Goal: Task Accomplishment & Management: Manage account settings

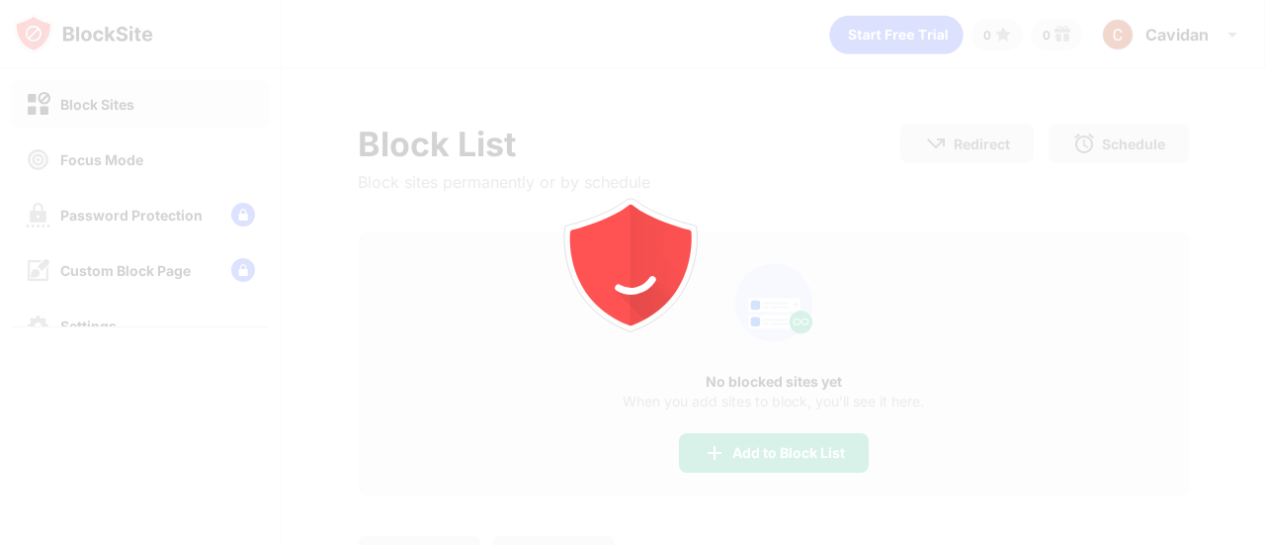
click at [1021, 256] on div at bounding box center [632, 272] width 1265 height 545
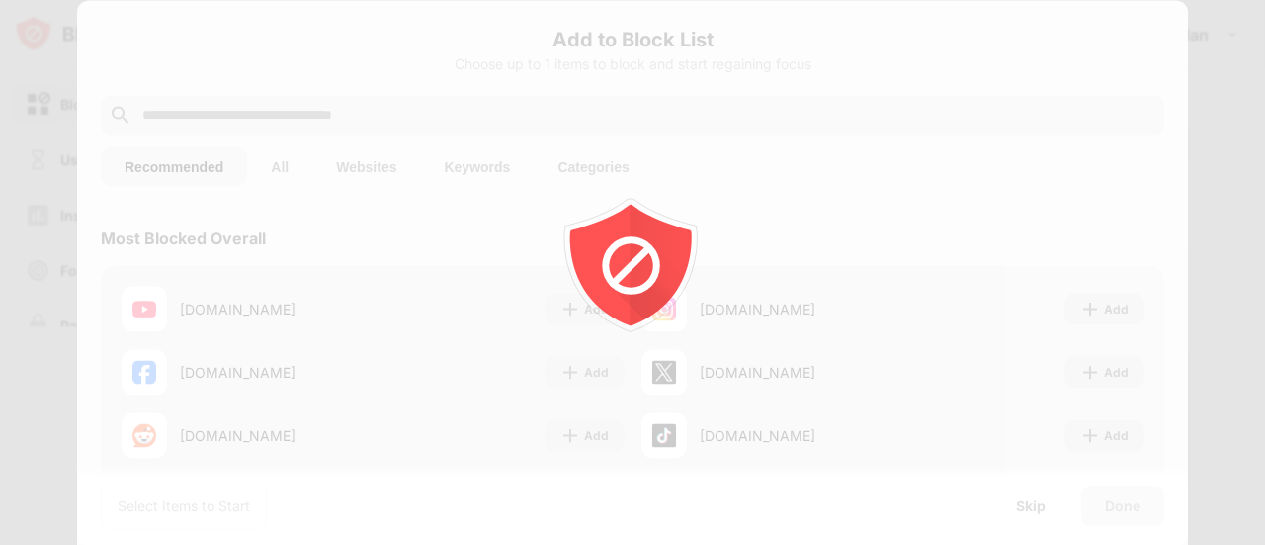
click at [1178, 144] on div at bounding box center [632, 272] width 1265 height 545
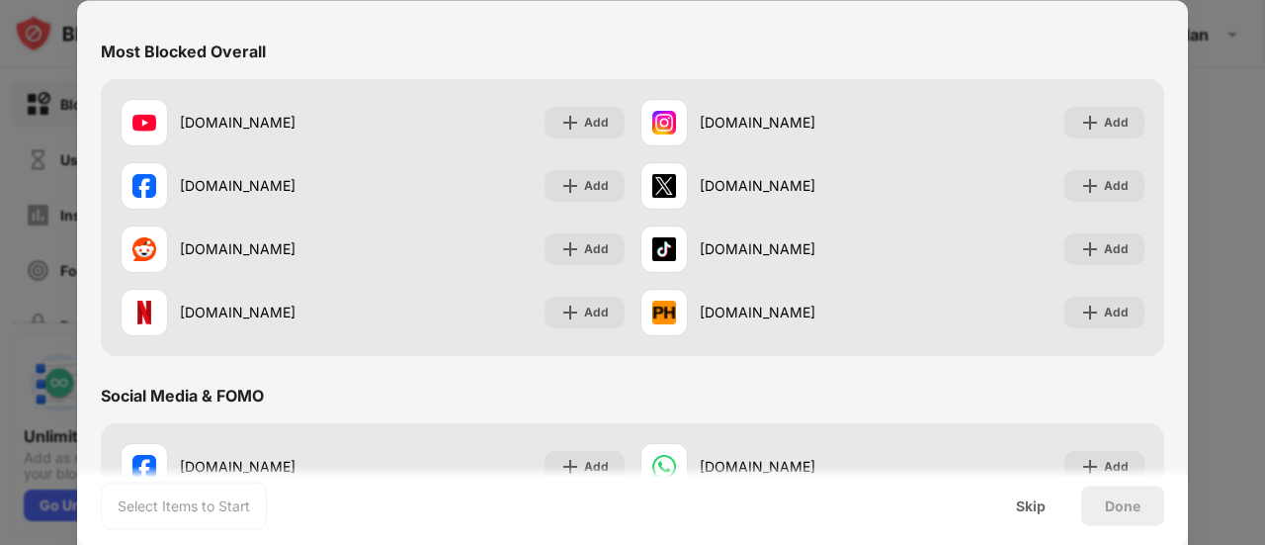
scroll to position [188, 0]
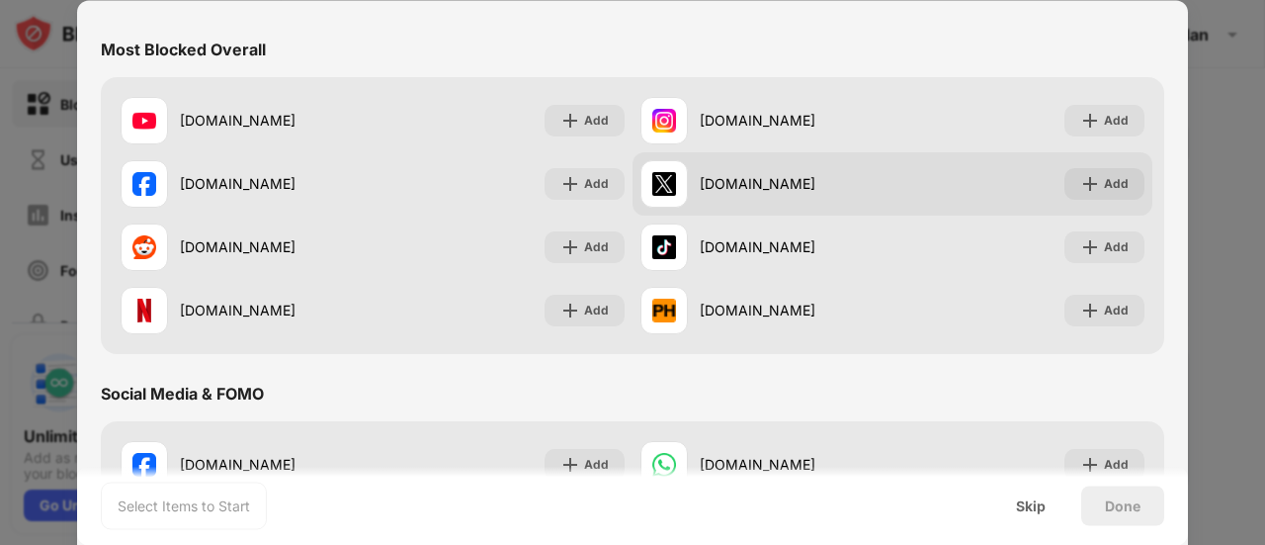
click at [1098, 194] on div "Add" at bounding box center [1105, 184] width 80 height 32
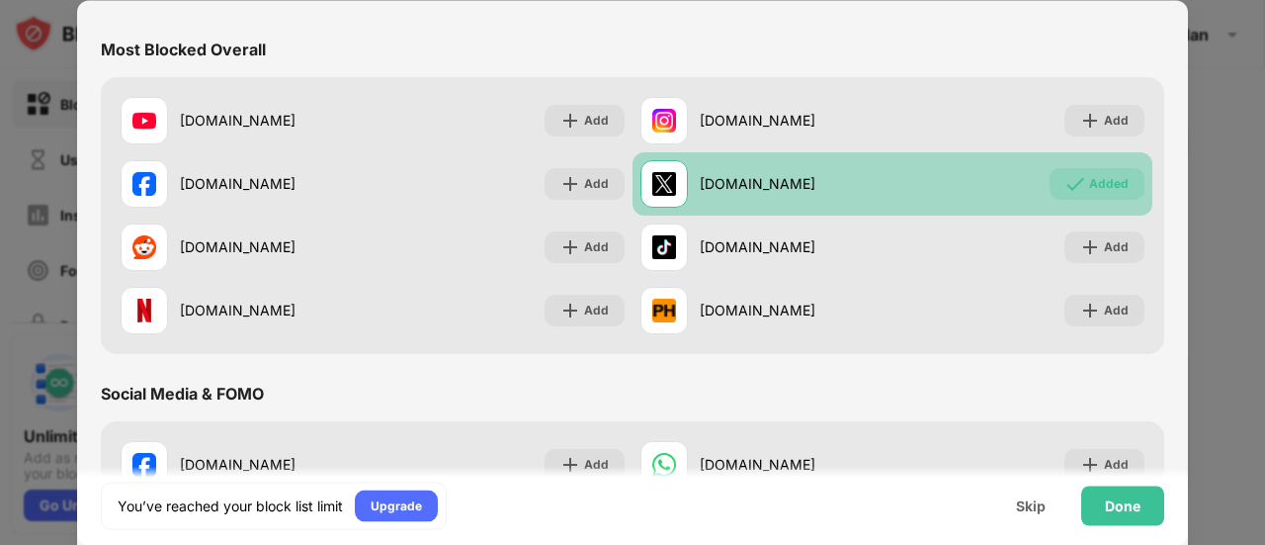
click at [1100, 198] on div "Added" at bounding box center [1097, 184] width 95 height 32
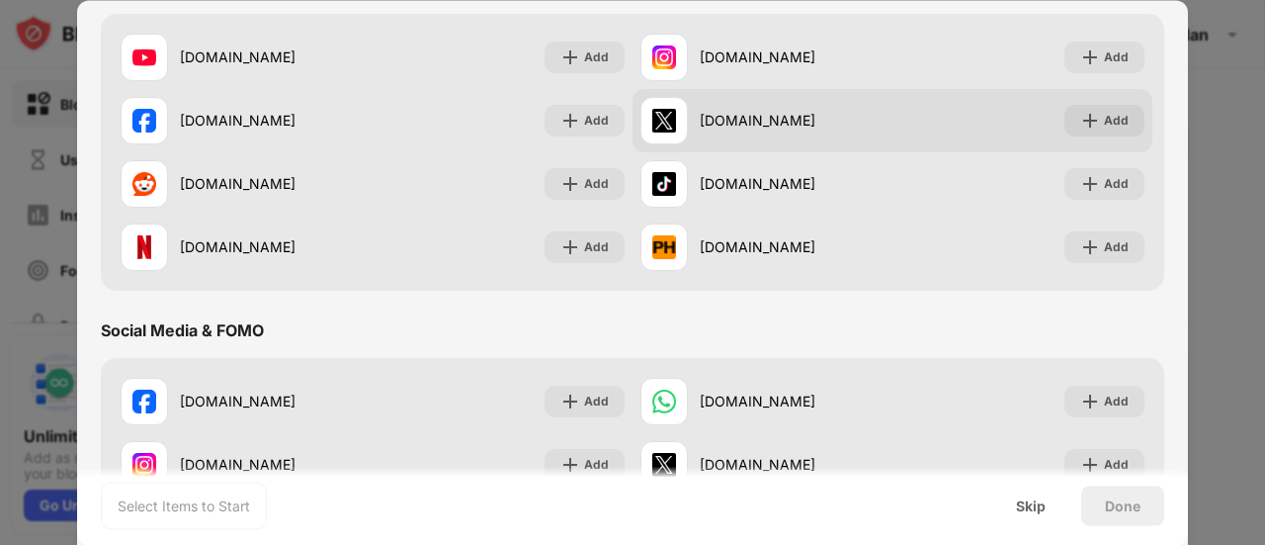
scroll to position [252, 0]
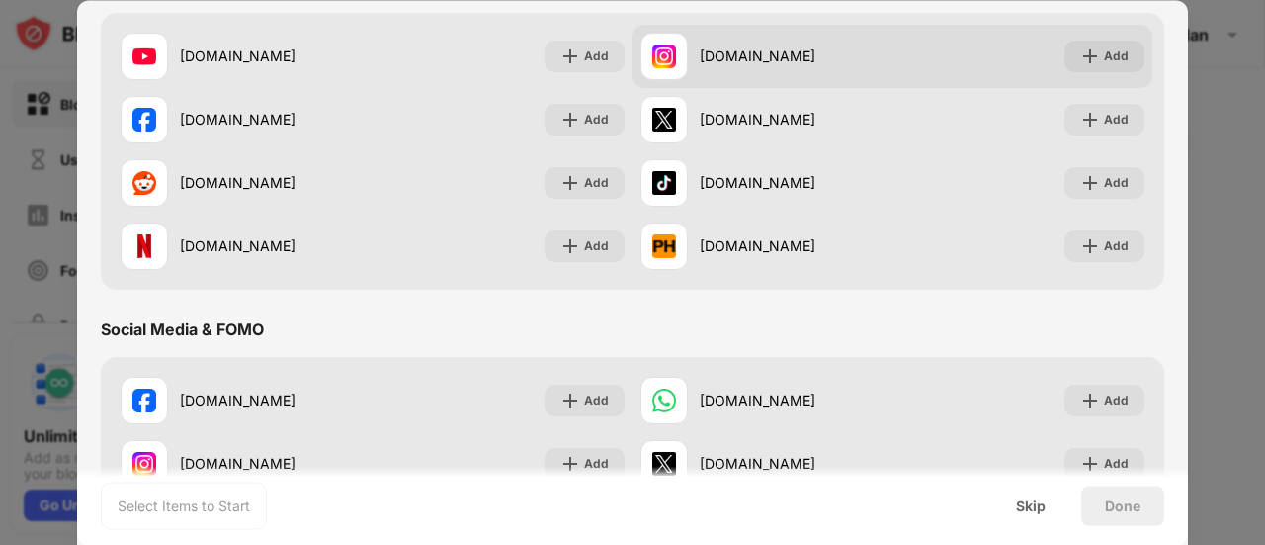
click at [1107, 67] on div "Add" at bounding box center [1105, 57] width 80 height 32
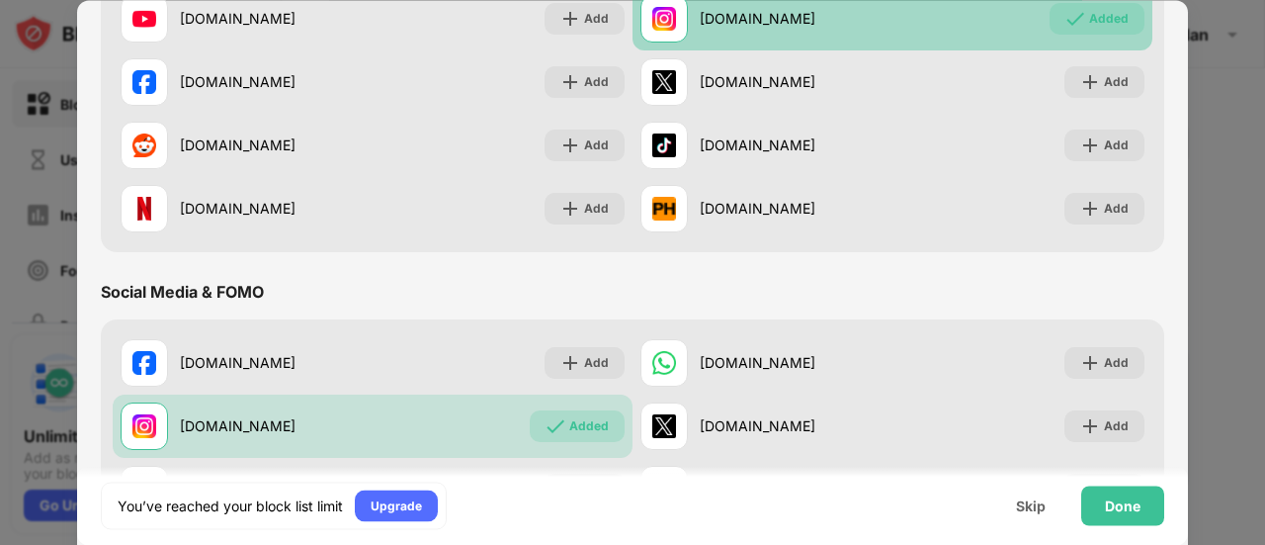
scroll to position [292, 0]
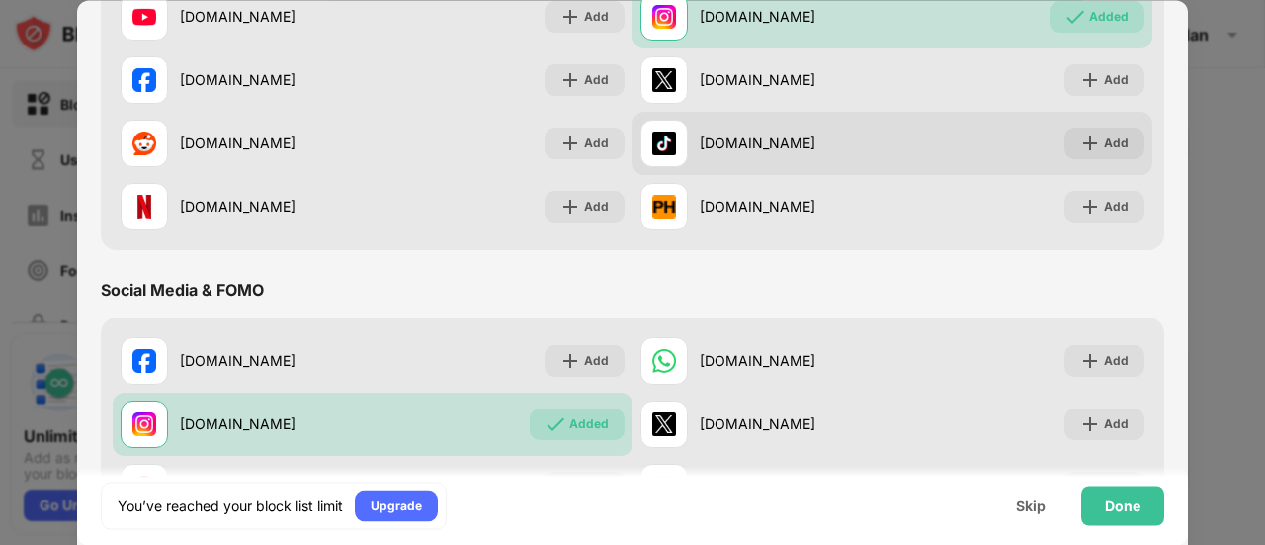
click at [1126, 150] on div "Add" at bounding box center [1105, 144] width 80 height 32
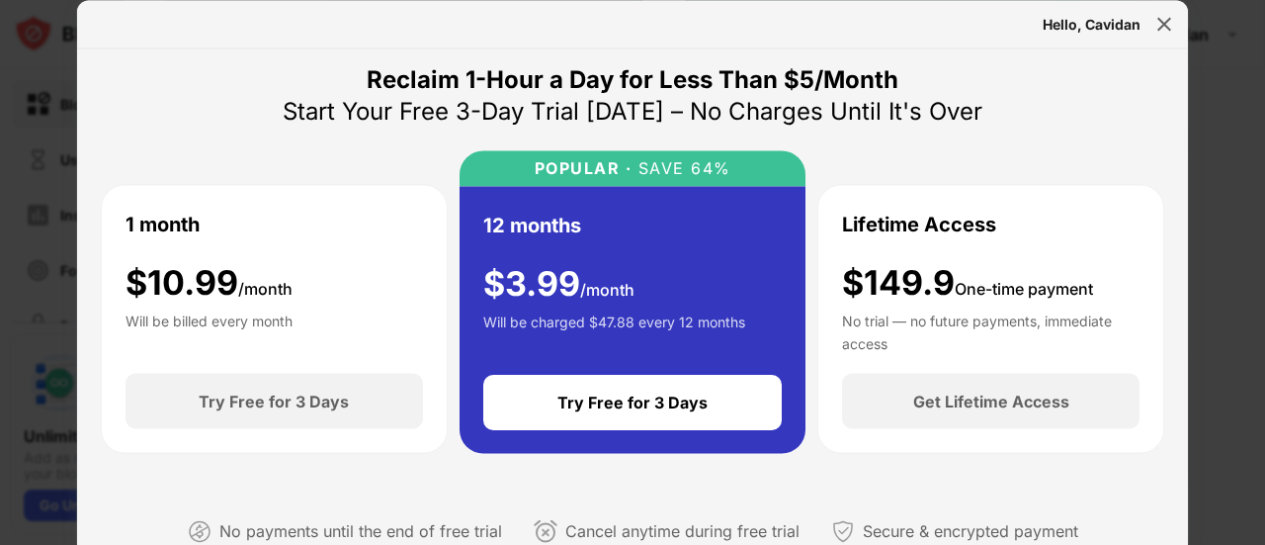
scroll to position [12, 0]
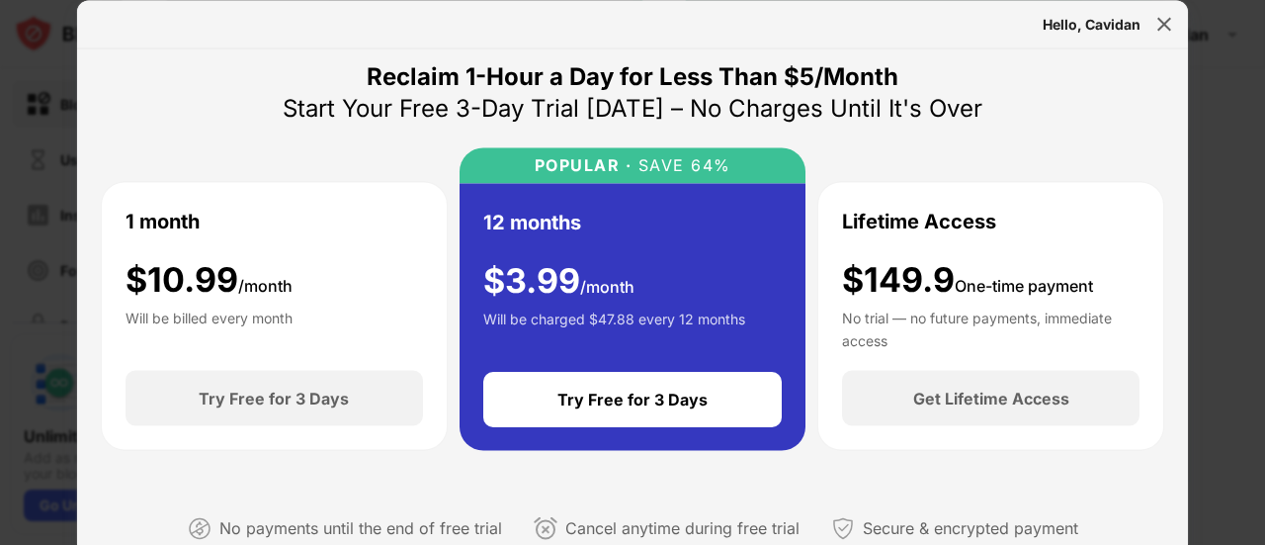
click at [1175, 32] on div at bounding box center [1165, 24] width 32 height 32
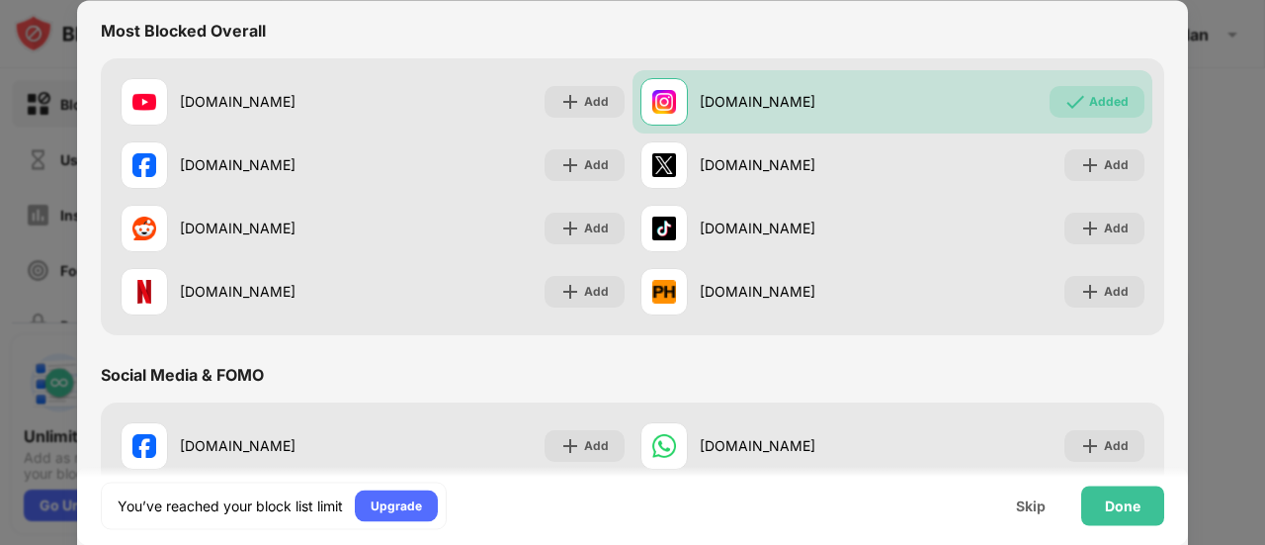
scroll to position [0, 0]
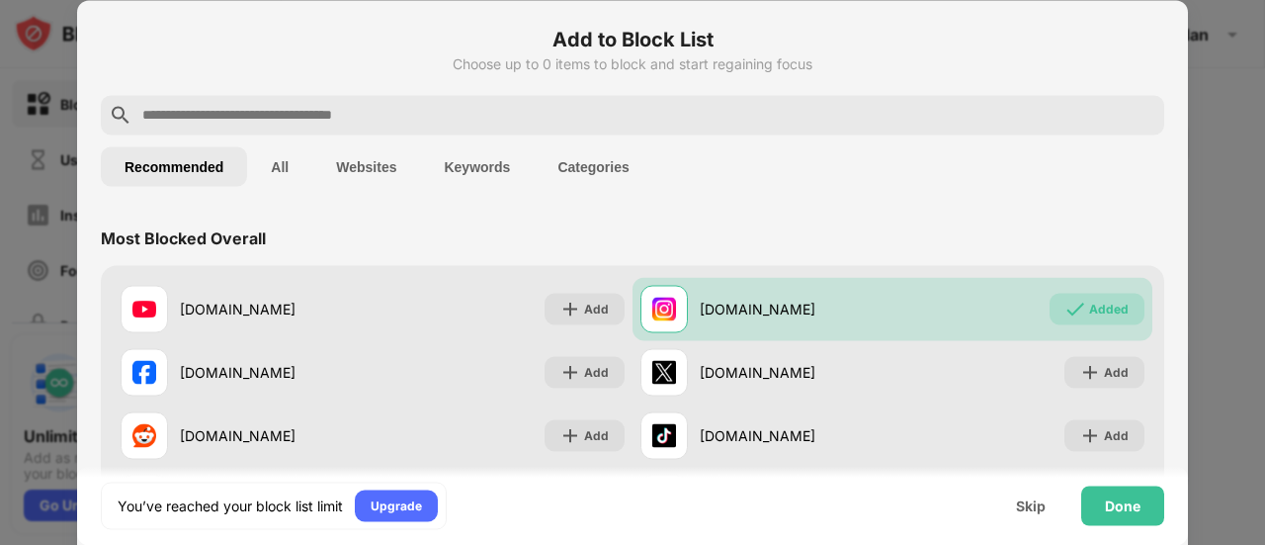
click at [1225, 138] on div at bounding box center [632, 272] width 1265 height 545
click at [1140, 514] on div "Done" at bounding box center [1122, 505] width 83 height 40
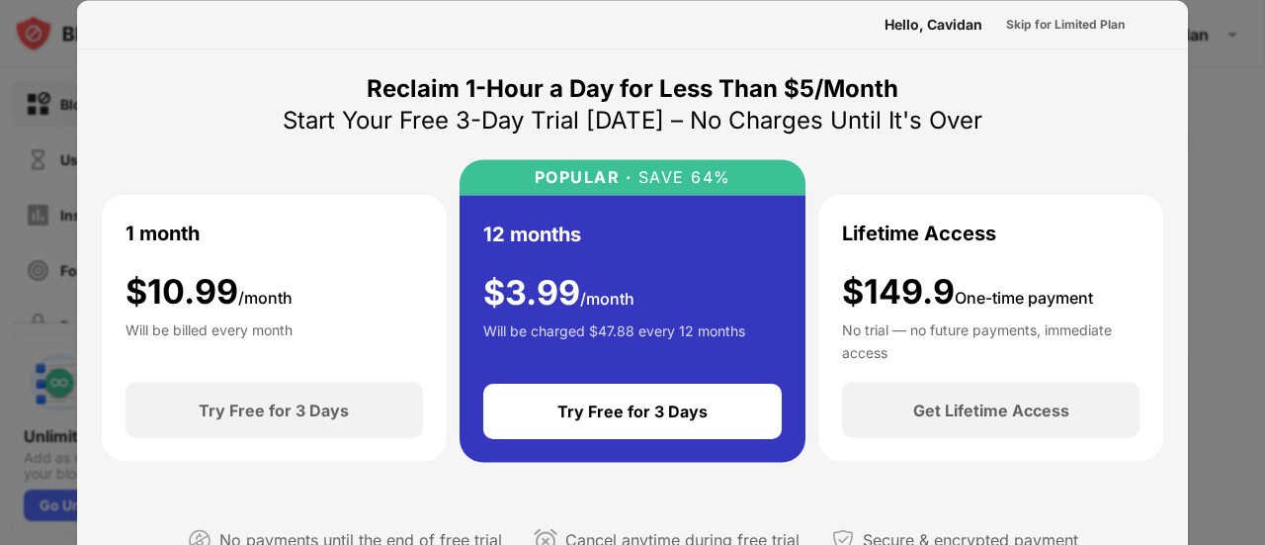
click at [1226, 265] on div at bounding box center [632, 272] width 1265 height 545
click at [1100, 26] on div "Skip for Limited Plan" at bounding box center [1065, 24] width 119 height 20
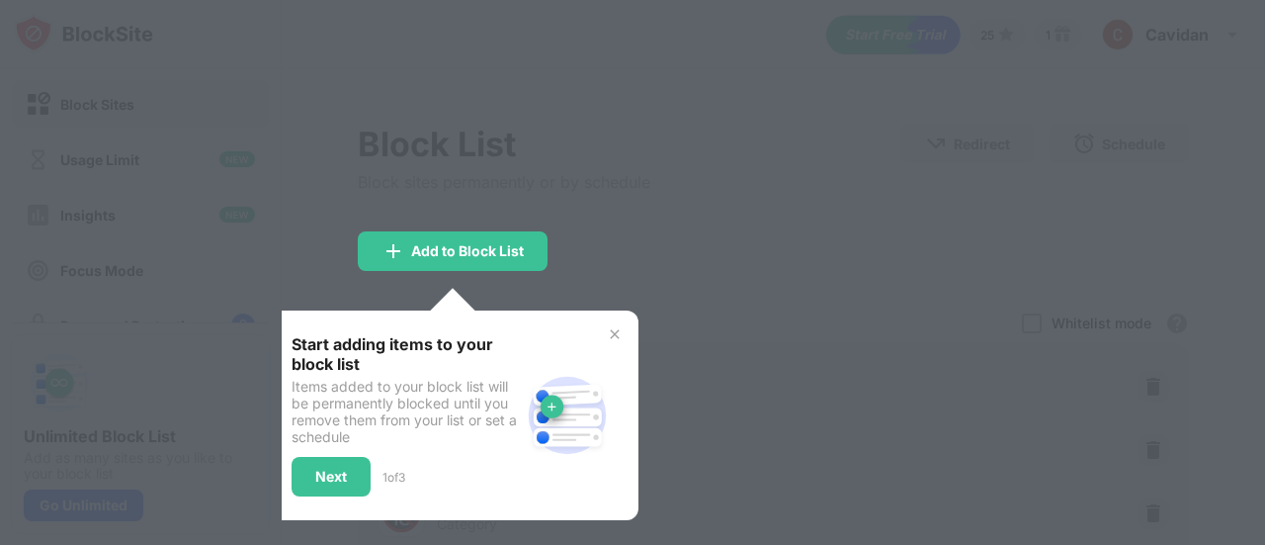
click at [1077, 100] on div at bounding box center [632, 272] width 1265 height 545
click at [613, 338] on img at bounding box center [615, 334] width 16 height 16
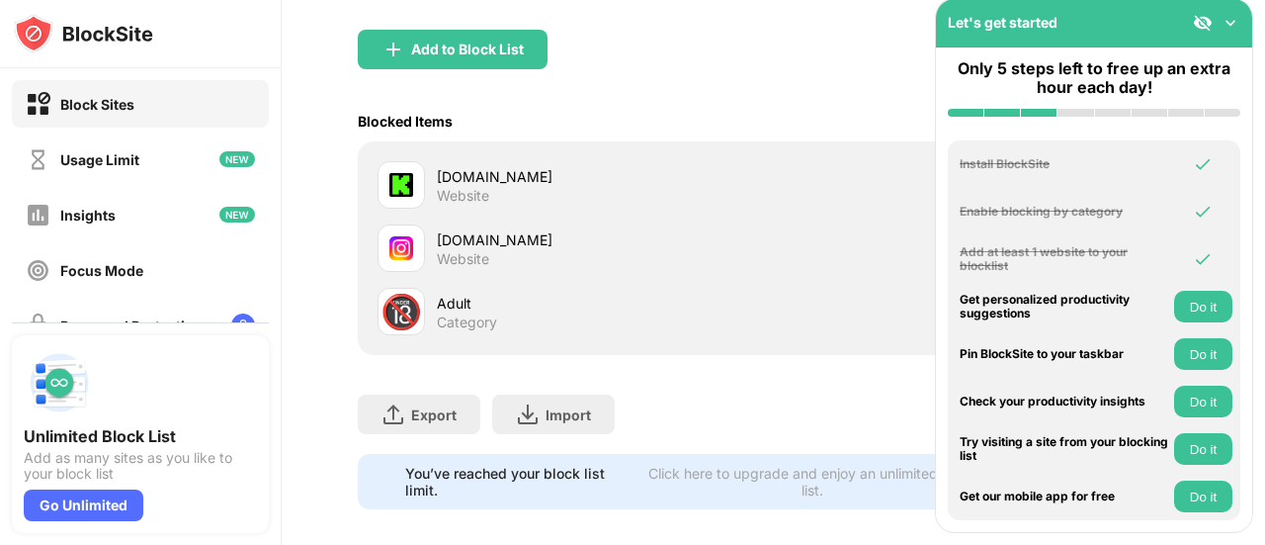
scroll to position [235, 0]
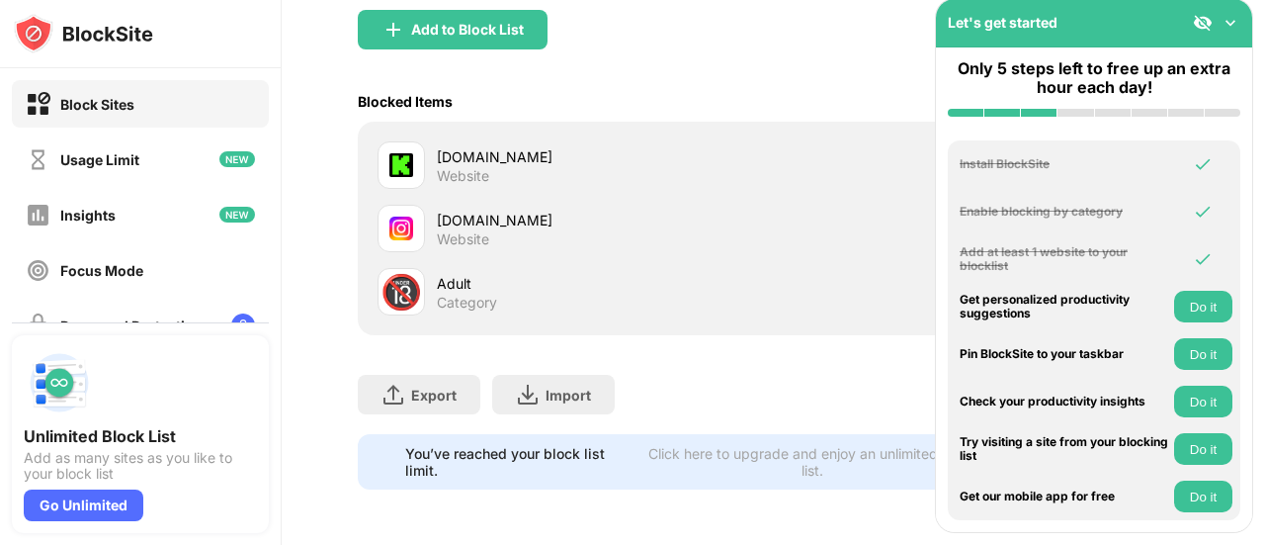
click at [1230, 32] on img at bounding box center [1231, 23] width 20 height 20
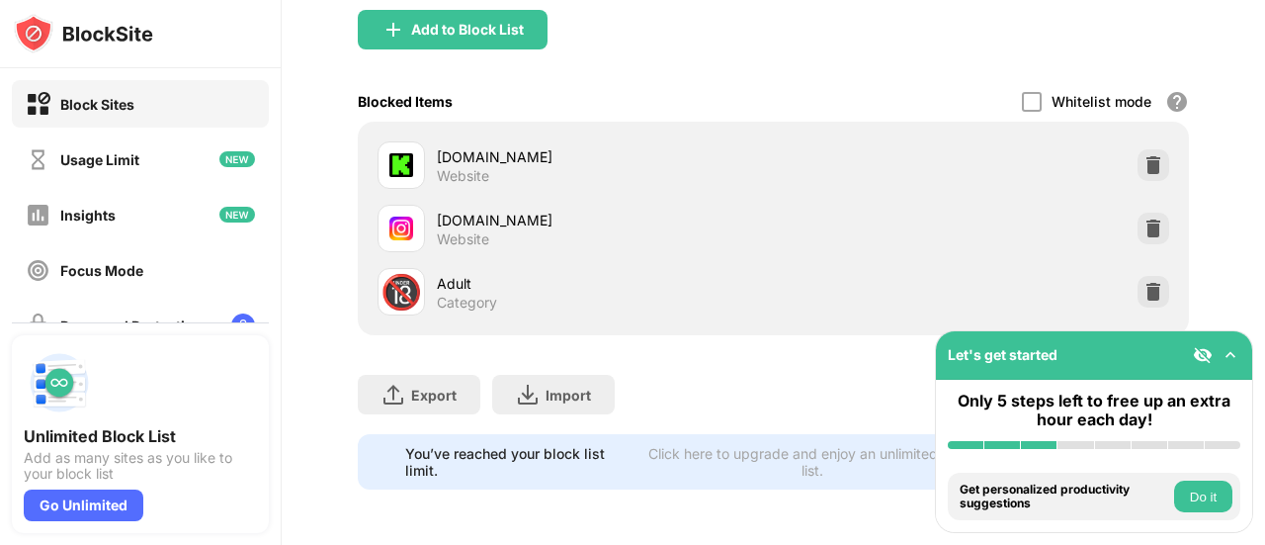
click at [1144, 282] on img at bounding box center [1154, 292] width 20 height 20
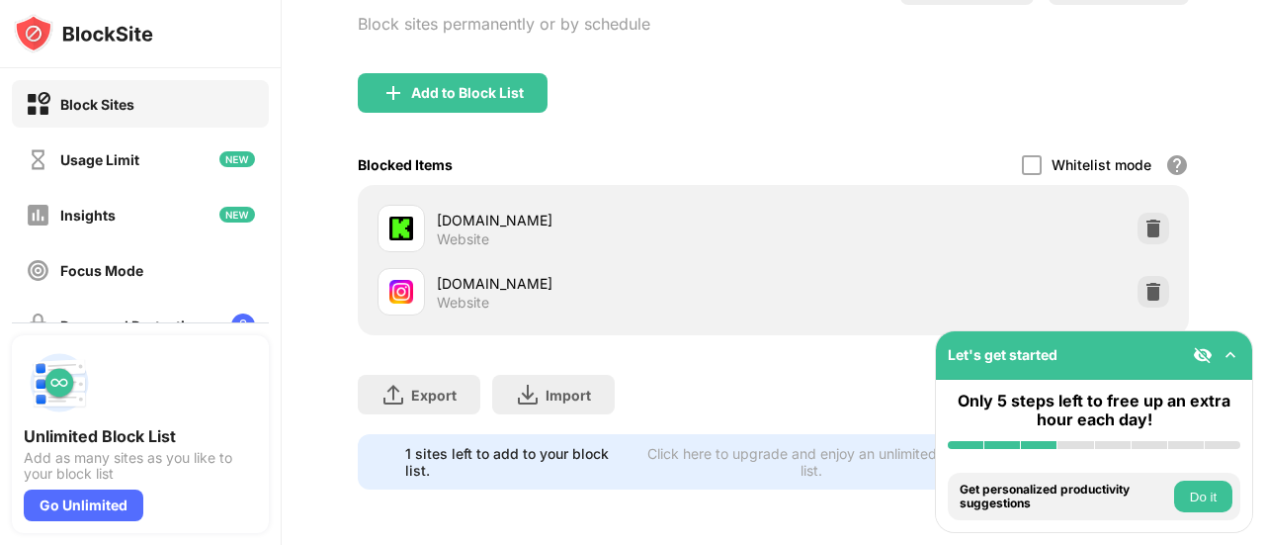
scroll to position [172, 0]
click at [1145, 218] on img at bounding box center [1154, 228] width 20 height 20
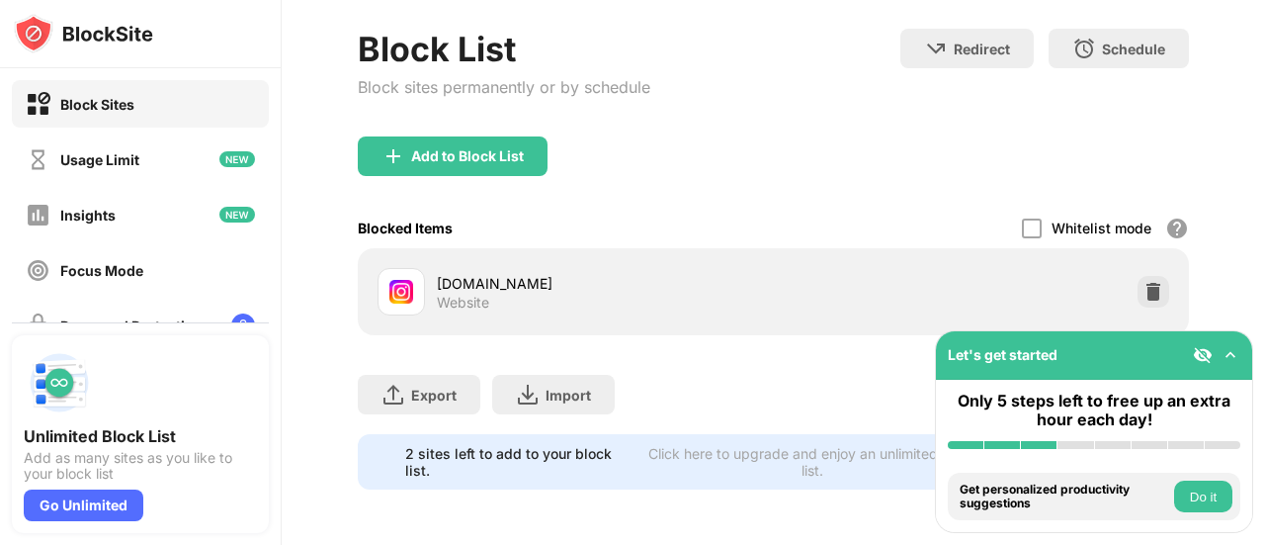
scroll to position [109, 0]
